Goal: Task Accomplishment & Management: Manage account settings

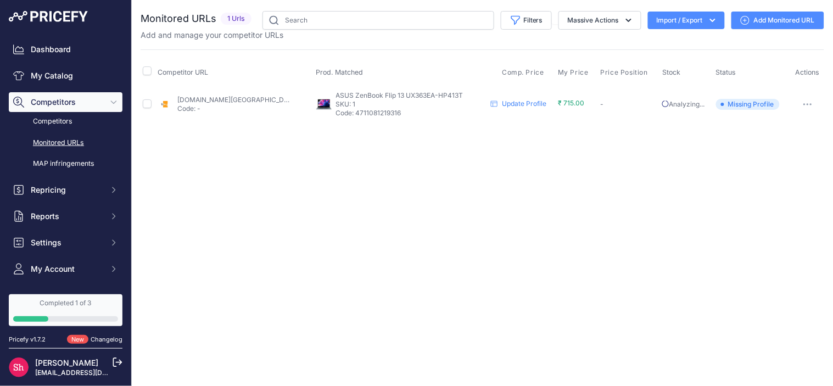
click at [578, 381] on div "Close You are not connected to the internet." at bounding box center [482, 193] width 701 height 386
click at [147, 70] on input "checkbox" at bounding box center [147, 70] width 9 height 9
checkbox input "true"
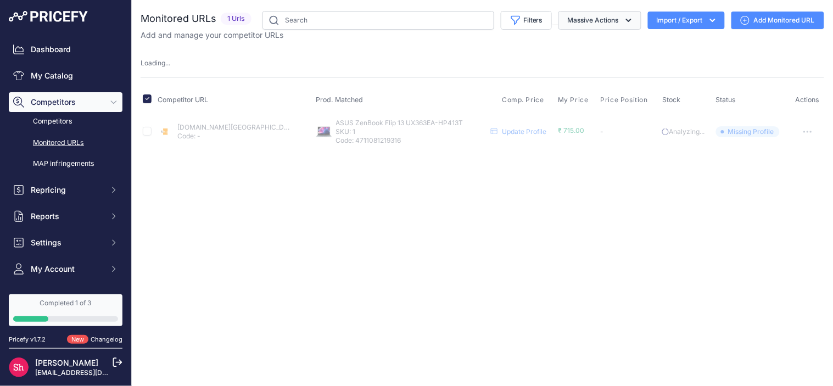
click at [622, 14] on button "Massive Actions" at bounding box center [600, 20] width 83 height 19
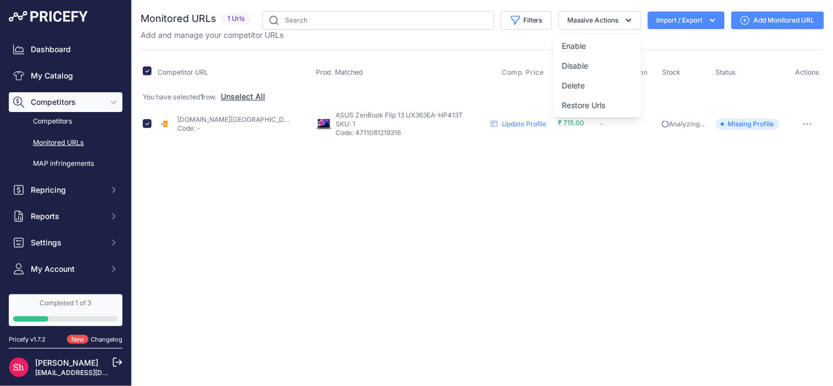
click at [579, 261] on div "Close You are not connected to the internet." at bounding box center [482, 193] width 701 height 386
click at [150, 73] on input "checkbox" at bounding box center [147, 70] width 9 height 9
checkbox input "false"
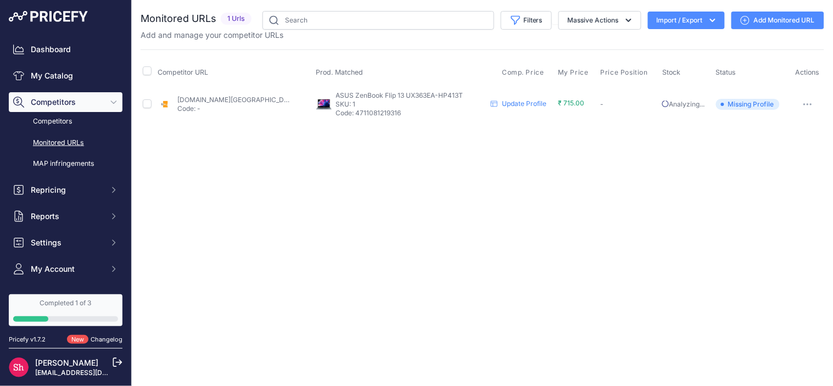
click at [751, 26] on link "Add Monitored URL" at bounding box center [778, 21] width 93 height 18
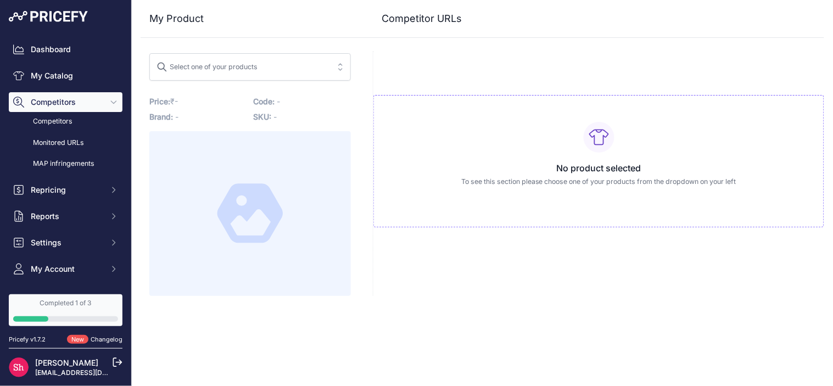
click at [233, 66] on div "Select one of your products" at bounding box center [207, 65] width 101 height 14
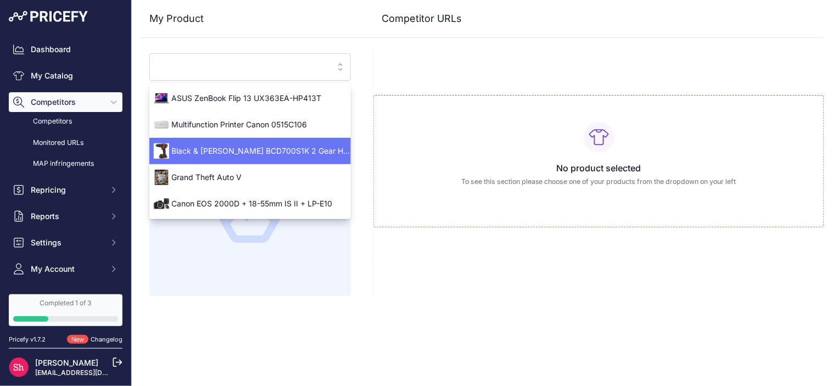
click at [219, 152] on span "Black & [PERSON_NAME] BCD700S1K 2 Gear Hammer Drill 18V 1 x 1.5[PERSON_NAME]-ion" at bounding box center [250, 151] width 202 height 11
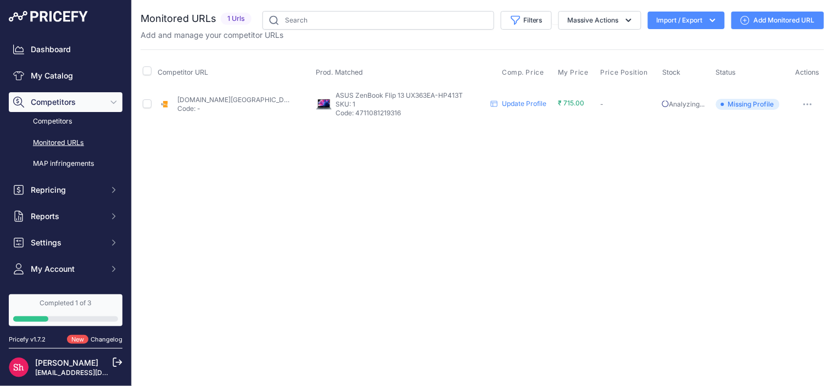
drag, startPoint x: 209, startPoint y: 75, endPoint x: 155, endPoint y: 71, distance: 54.0
click at [155, 71] on th "Competitor URL" at bounding box center [234, 72] width 158 height 27
copy span "Competitor URL"
drag, startPoint x: 314, startPoint y: 70, endPoint x: 366, endPoint y: 70, distance: 52.2
click at [366, 70] on th "Prod. Matched" at bounding box center [407, 72] width 186 height 27
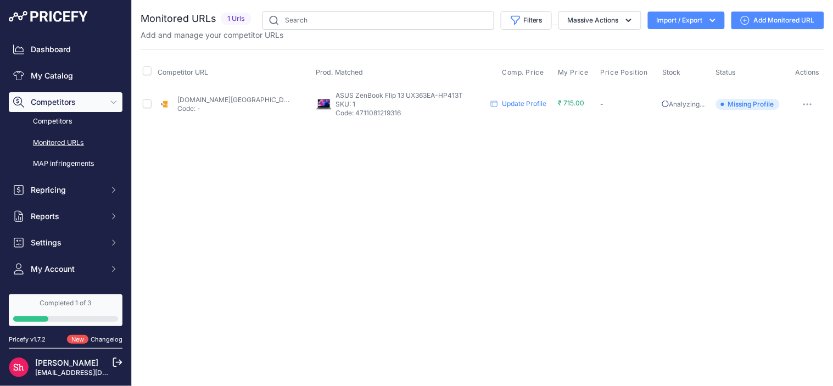
copy span "Prod. Matched"
drag, startPoint x: 503, startPoint y: 72, endPoint x: 534, endPoint y: 71, distance: 31.3
click at [534, 71] on span "Comp. Price" at bounding box center [523, 72] width 42 height 9
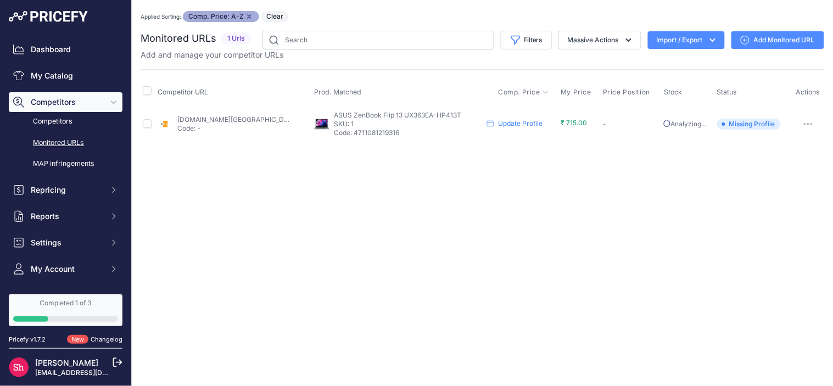
drag, startPoint x: 497, startPoint y: 90, endPoint x: 520, endPoint y: 92, distance: 23.2
click at [520, 92] on span "Comp. Price" at bounding box center [519, 92] width 42 height 9
click at [548, 92] on th "Comp. Price" at bounding box center [527, 92] width 63 height 27
click at [545, 93] on icon at bounding box center [546, 92] width 4 height 2
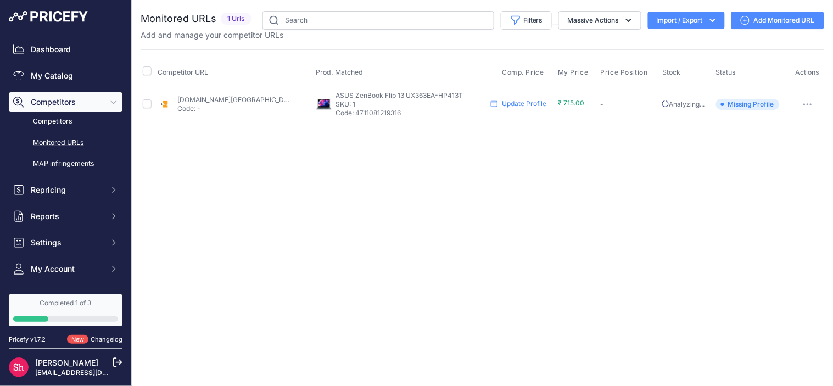
drag, startPoint x: 683, startPoint y: 73, endPoint x: 661, endPoint y: 73, distance: 22.0
click at [661, 73] on th "Stock" at bounding box center [686, 72] width 53 height 27
copy span "Stock"
drag, startPoint x: 751, startPoint y: 72, endPoint x: 713, endPoint y: 74, distance: 37.9
click at [713, 74] on tr "Competitor URL Prod. Matched Comp. Price My Price" at bounding box center [483, 72] width 684 height 27
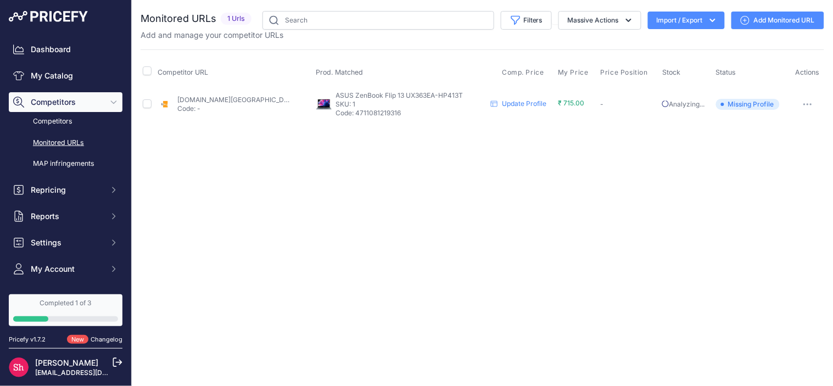
copy tr "Status"
drag, startPoint x: 795, startPoint y: 75, endPoint x: 825, endPoint y: 76, distance: 30.2
click at [825, 76] on div "You are not connected to the internet. Monitored URLs" at bounding box center [482, 66] width 701 height 133
click at [810, 183] on div "Close You are not connected to the internet." at bounding box center [482, 193] width 701 height 386
click at [779, 68] on th "Status" at bounding box center [753, 72] width 78 height 27
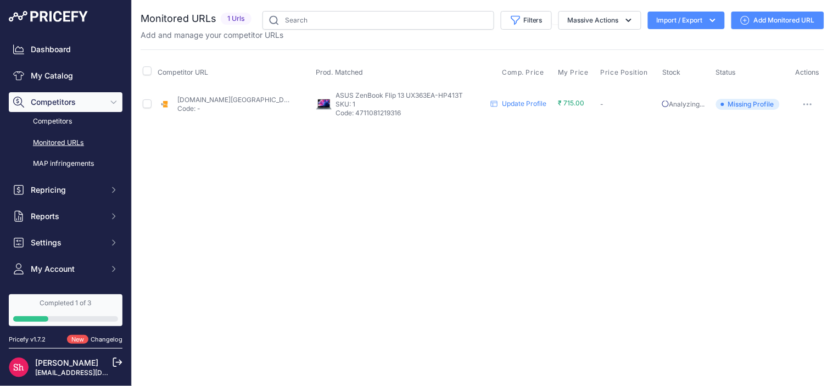
click at [805, 73] on span "Actions" at bounding box center [808, 72] width 24 height 8
copy span "Actions"
